Goal: Transaction & Acquisition: Purchase product/service

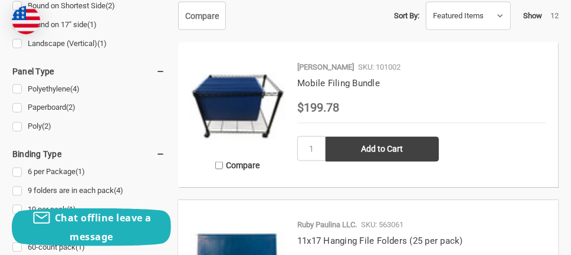
scroll to position [572, 0]
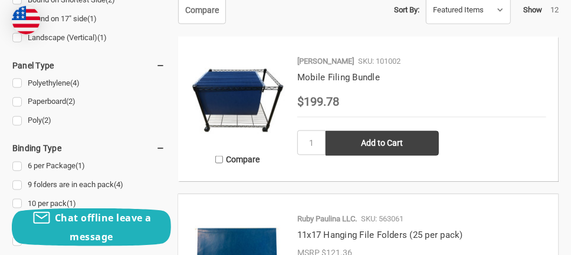
click at [253, 87] on img at bounding box center [238, 96] width 94 height 94
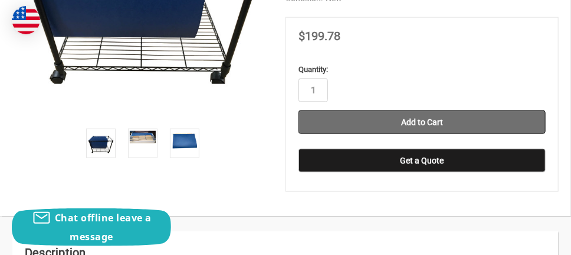
scroll to position [428, 0]
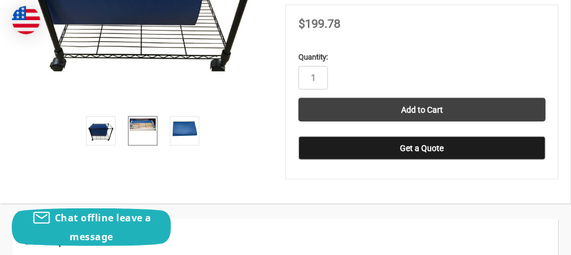
click at [148, 117] on link at bounding box center [143, 131] width 30 height 30
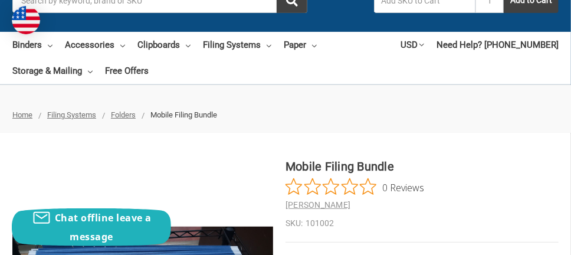
scroll to position [0, 0]
